Goal: Check status: Check status

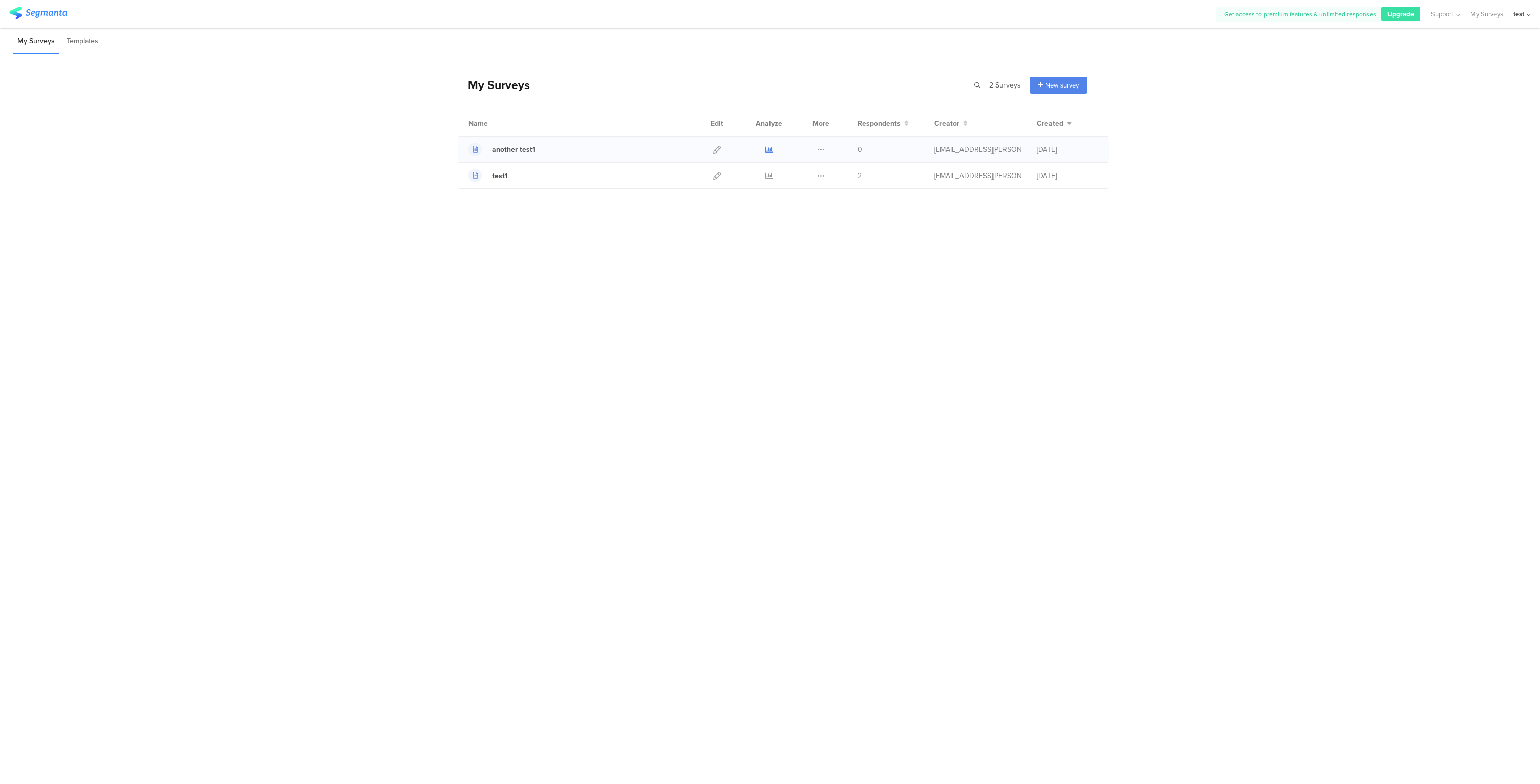
click at [768, 150] on icon at bounding box center [769, 149] width 8 height 8
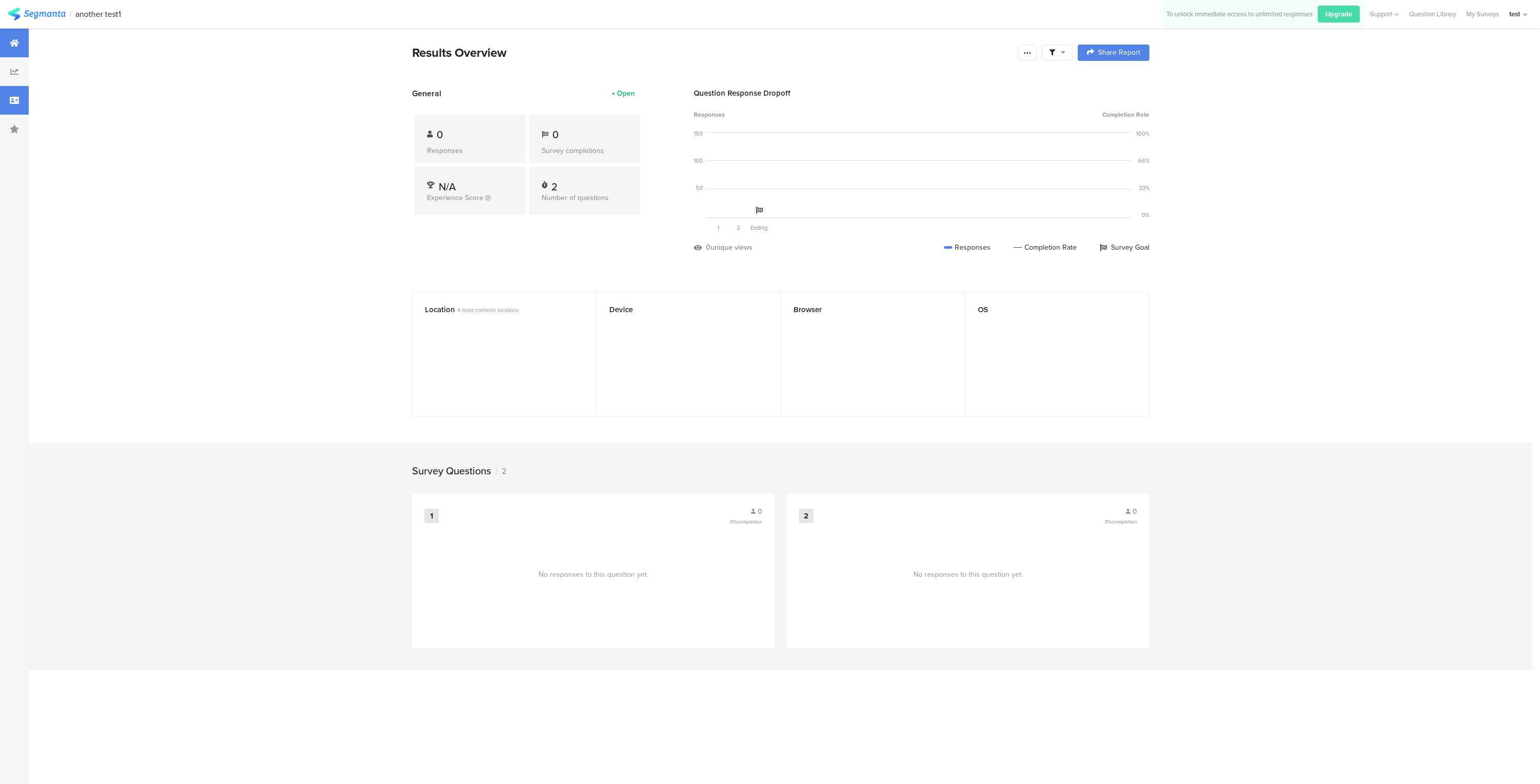
click at [15, 88] on div at bounding box center [14, 101] width 29 height 29
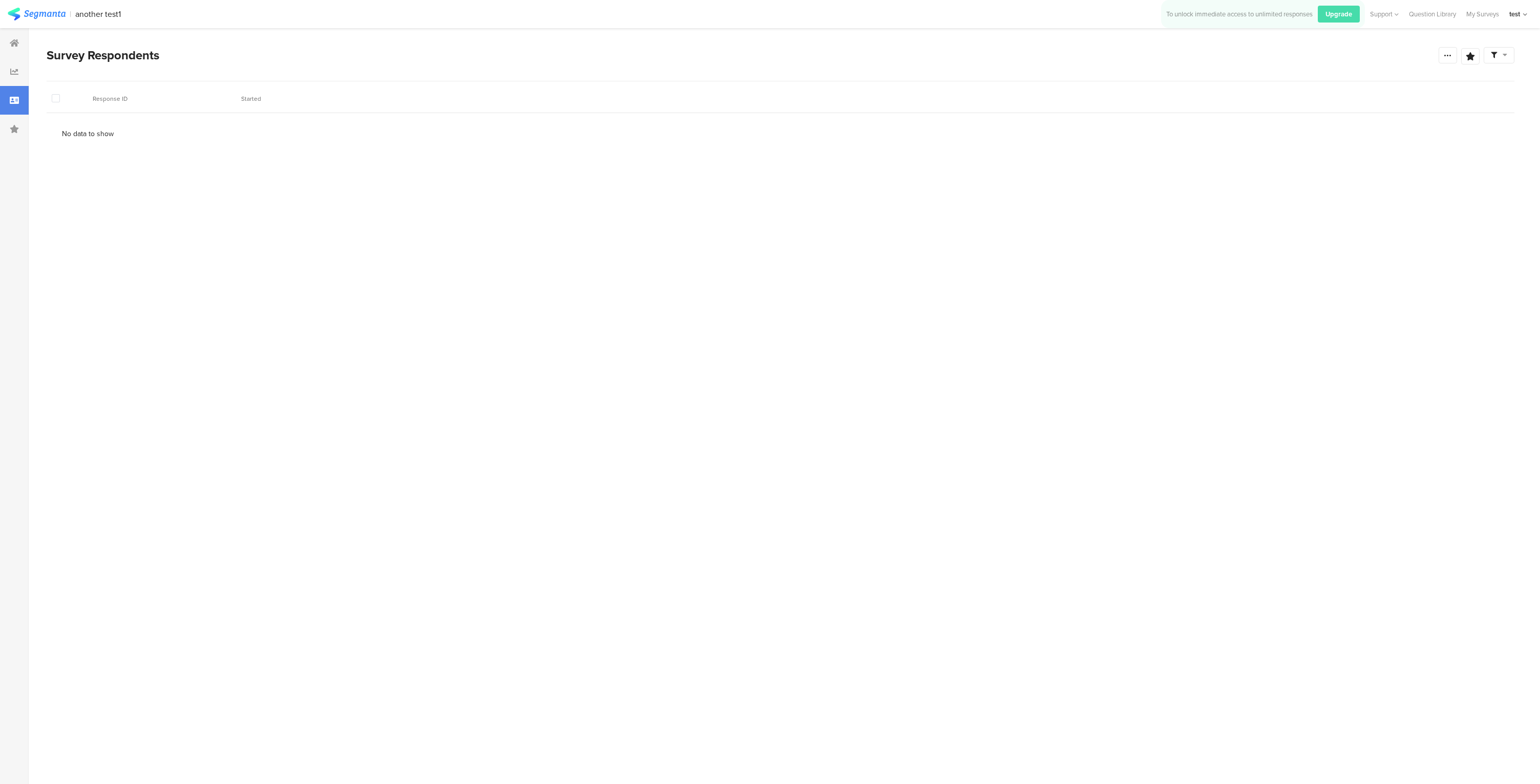
click at [17, 105] on div at bounding box center [14, 101] width 29 height 29
click at [17, 84] on div at bounding box center [14, 72] width 29 height 29
click at [26, 41] on div at bounding box center [14, 43] width 29 height 29
